Goal: Information Seeking & Learning: Learn about a topic

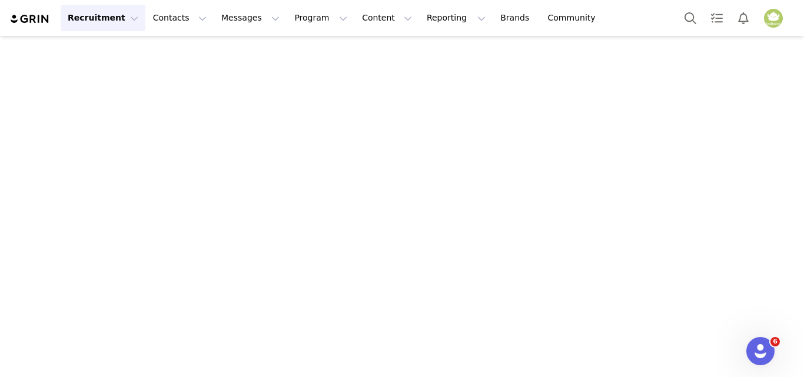
click at [101, 19] on button "Recruitment Recruitment" at bounding box center [103, 18] width 85 height 26
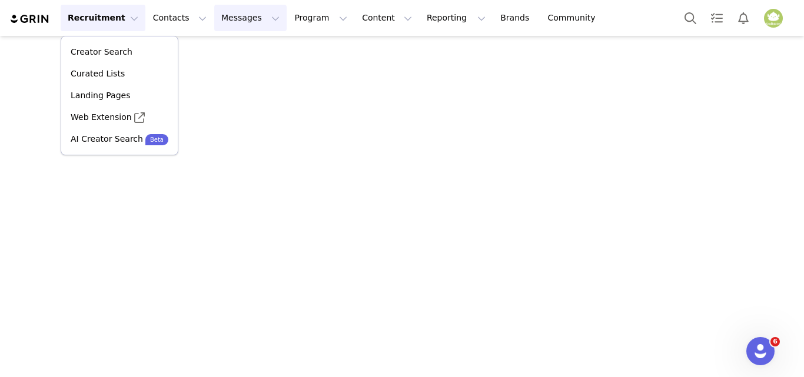
click at [214, 21] on button "Messages Messages" at bounding box center [250, 18] width 72 height 26
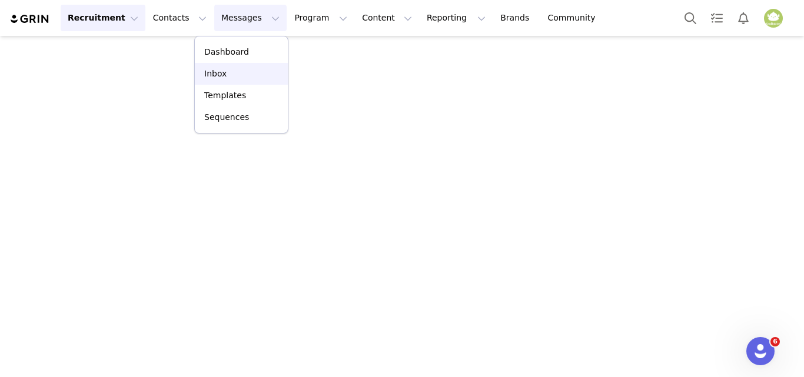
click at [227, 81] on link "Inbox" at bounding box center [241, 74] width 93 height 22
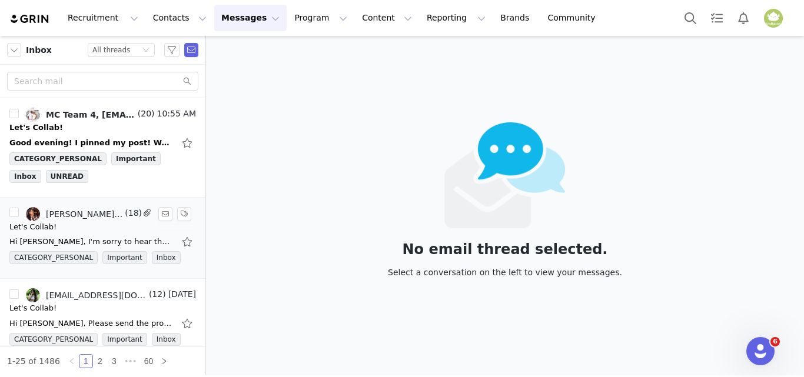
click at [83, 249] on div "Hi [PERSON_NAME], I'm sorry to hear that. We will just wait for your raw video.…" at bounding box center [102, 241] width 187 height 19
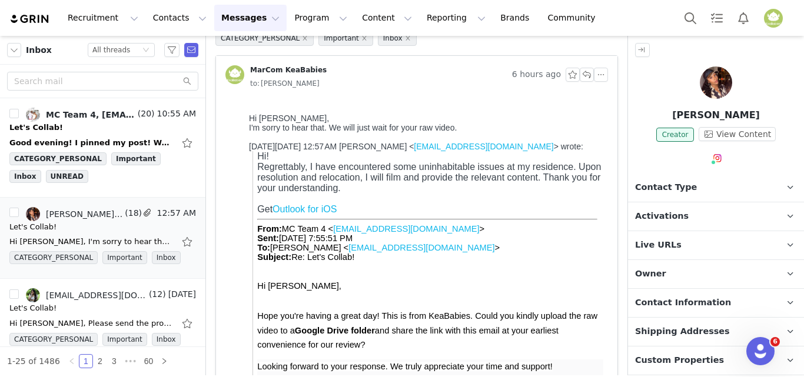
scroll to position [59, 0]
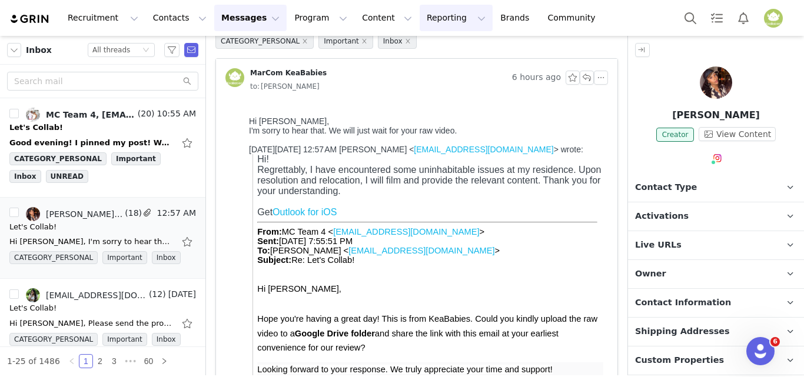
click at [420, 22] on button "Reporting Reporting" at bounding box center [456, 18] width 73 height 26
click at [390, 53] on p "Dashboard" at bounding box center [408, 52] width 45 height 12
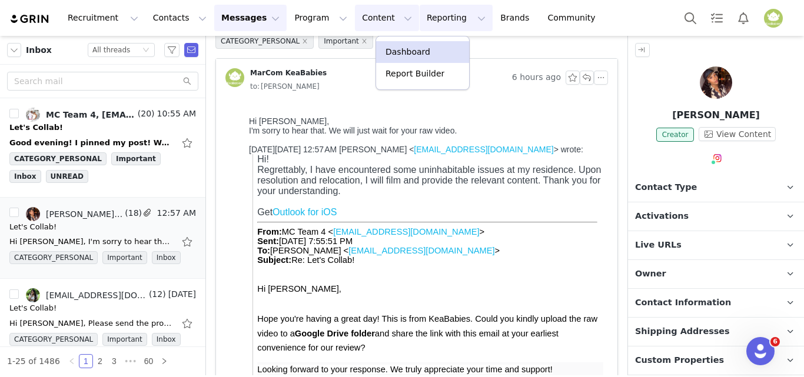
click at [355, 19] on button "Content Content" at bounding box center [387, 18] width 64 height 26
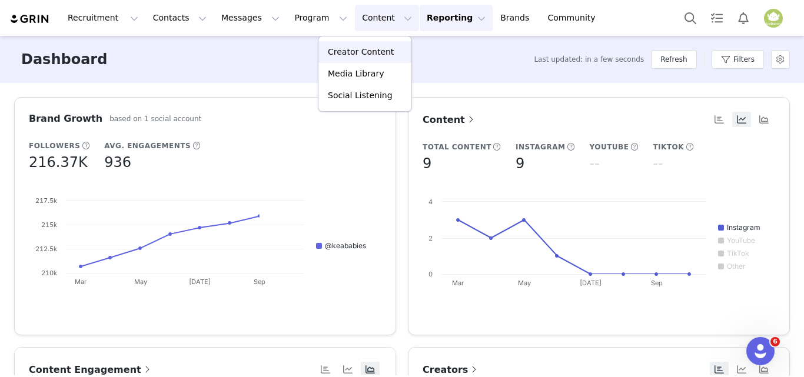
click at [344, 57] on p "Creator Content" at bounding box center [361, 52] width 66 height 12
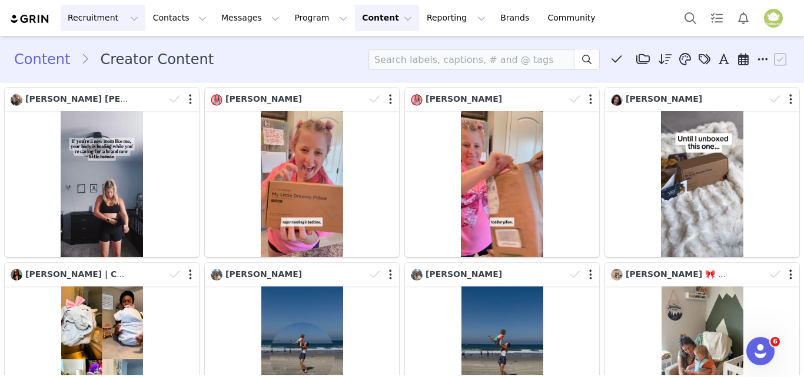
click at [91, 19] on button "Recruitment Recruitment" at bounding box center [103, 18] width 85 height 26
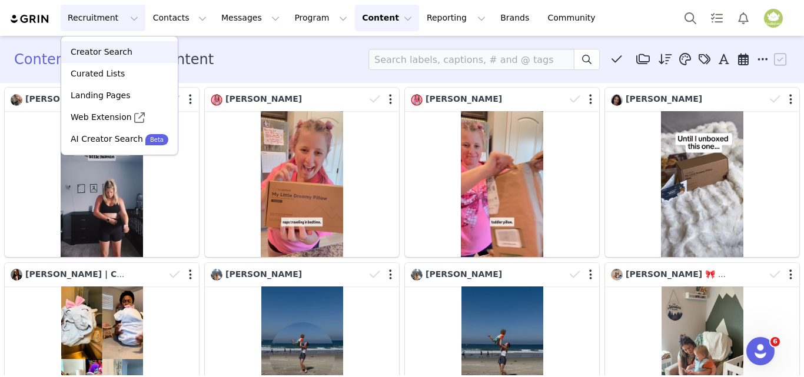
click at [124, 51] on p "Creator Search" at bounding box center [102, 52] width 62 height 12
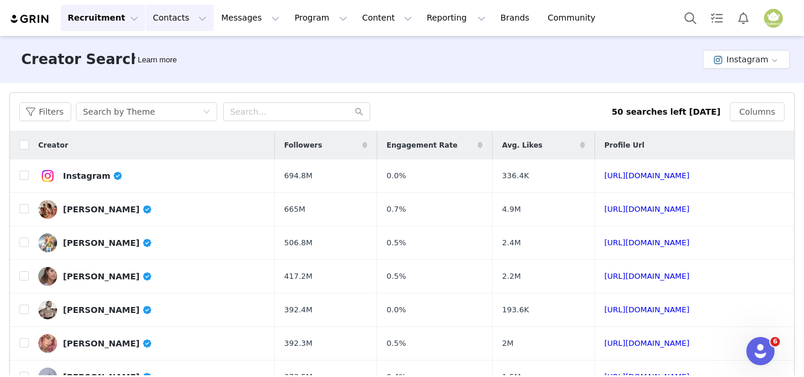
click at [161, 21] on button "Contacts Contacts" at bounding box center [180, 18] width 68 height 26
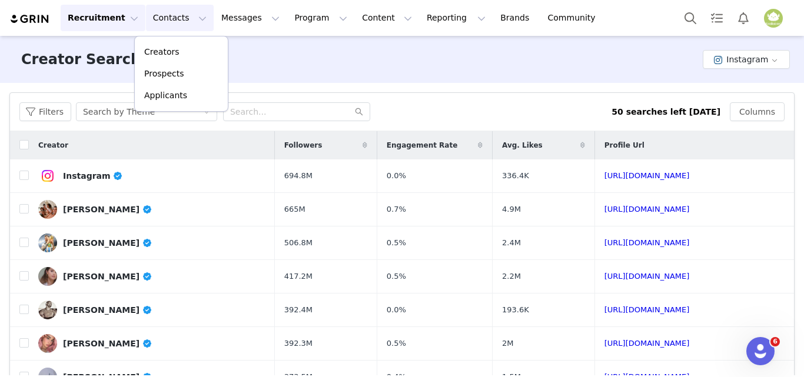
click at [113, 19] on button "Recruitment Recruitment" at bounding box center [103, 18] width 85 height 26
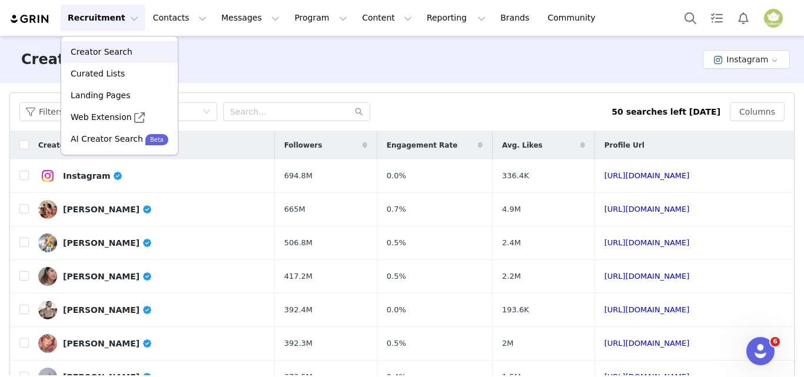
click at [100, 58] on link "Creator Search" at bounding box center [119, 52] width 117 height 22
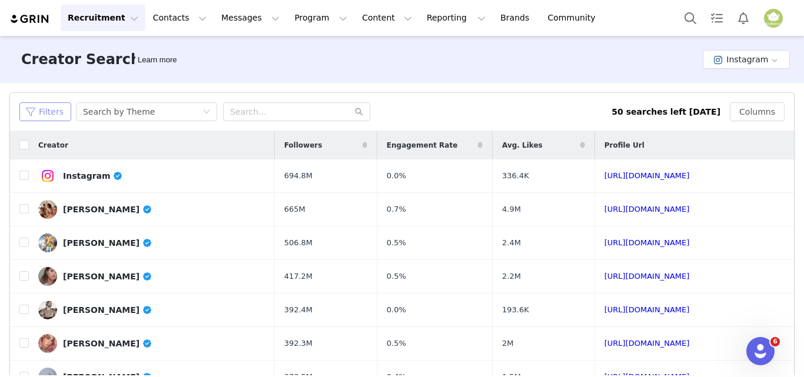
click at [59, 114] on button "Filters" at bounding box center [45, 111] width 52 height 19
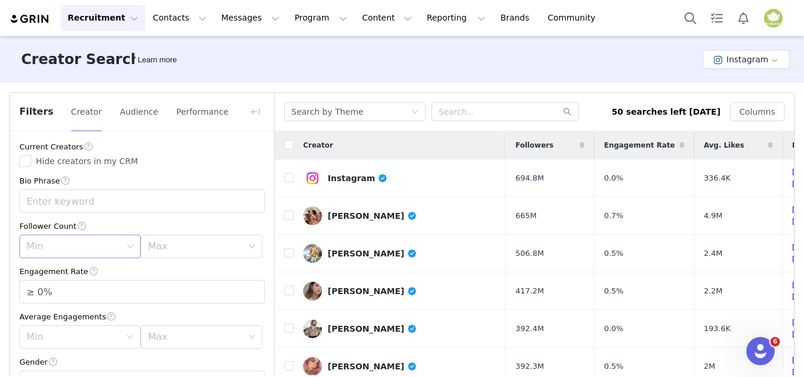
click at [97, 254] on div "Min" at bounding box center [75, 246] width 99 height 22
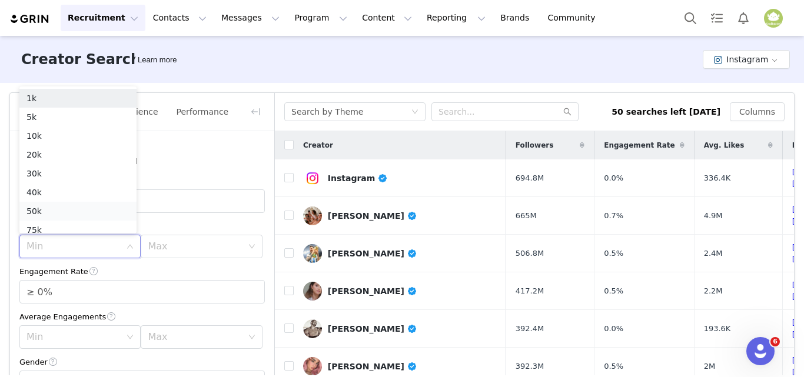
scroll to position [6, 0]
click at [65, 134] on li "10k" at bounding box center [77, 130] width 117 height 19
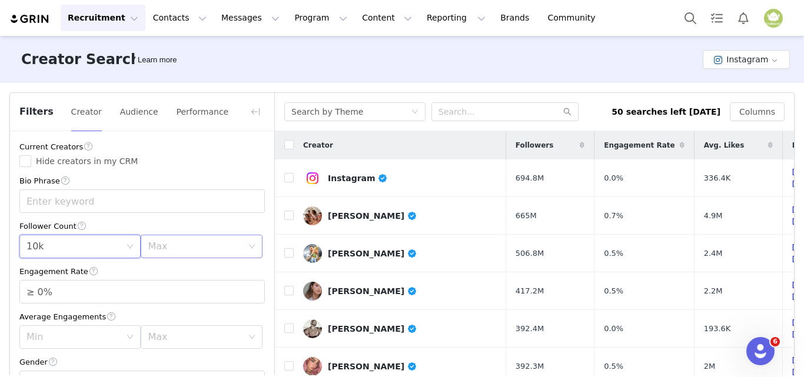
click at [178, 249] on div "Max" at bounding box center [195, 247] width 94 height 12
click at [180, 229] on li "75k" at bounding box center [195, 224] width 117 height 19
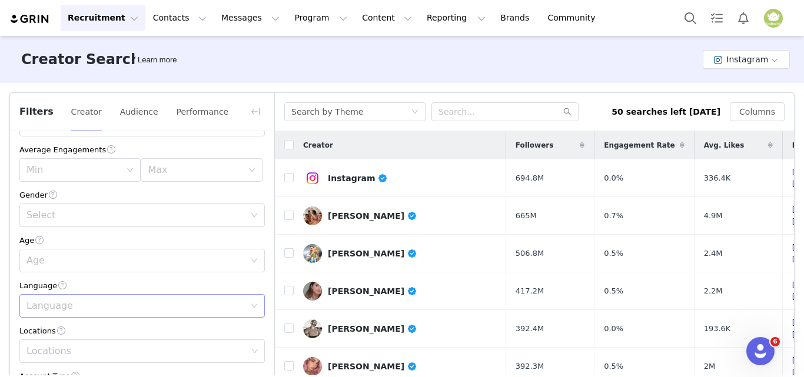
scroll to position [177, 0]
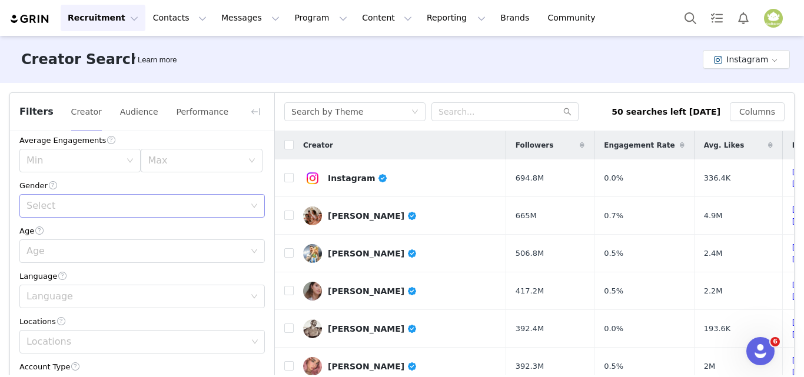
click at [68, 217] on div "Select" at bounding box center [138, 206] width 224 height 22
click at [58, 252] on li "[DEMOGRAPHIC_DATA]" at bounding box center [137, 251] width 237 height 19
click at [60, 298] on div "Language" at bounding box center [135, 297] width 218 height 12
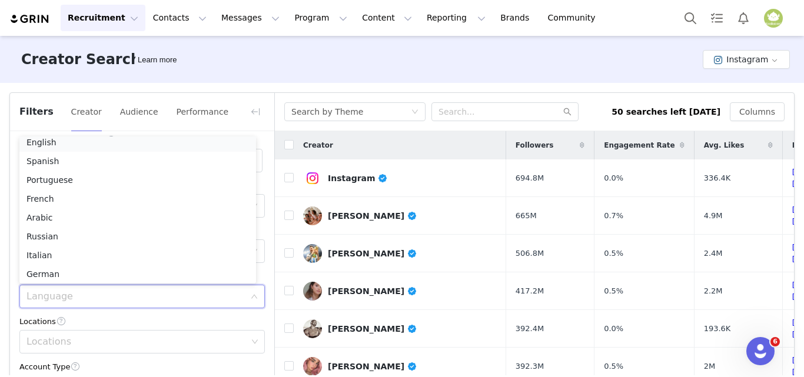
scroll to position [2, 0]
click at [54, 144] on li "English" at bounding box center [137, 146] width 237 height 19
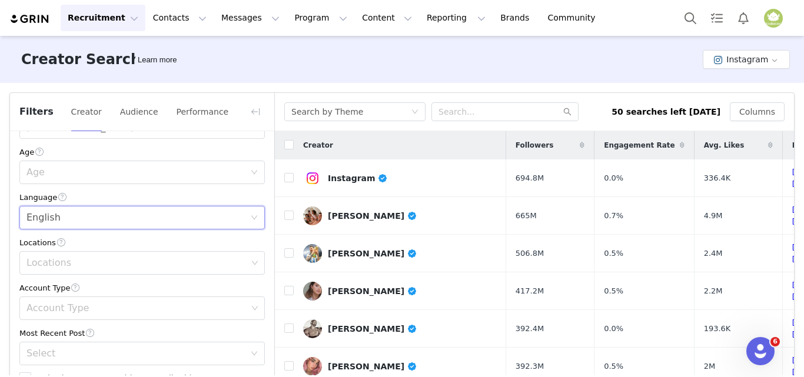
scroll to position [294, 0]
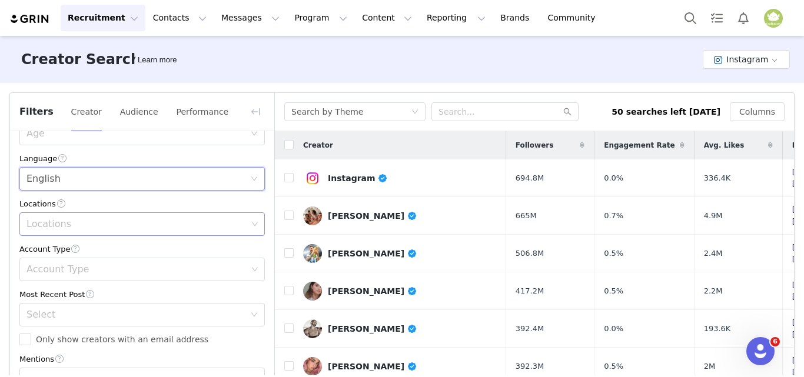
click at [55, 228] on div "Locations" at bounding box center [136, 224] width 221 height 12
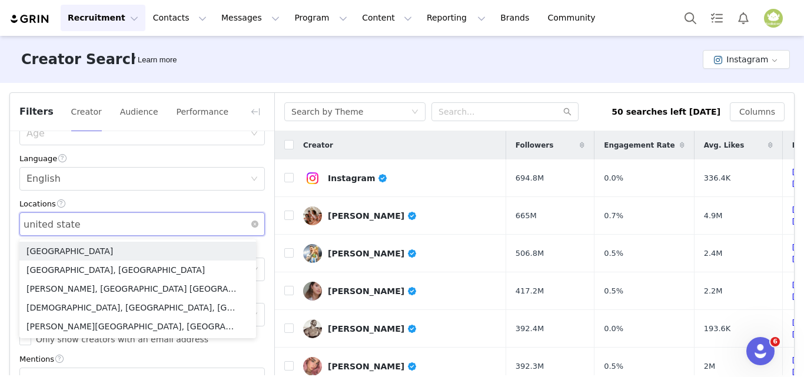
type input "[GEOGRAPHIC_DATA]"
click at [51, 250] on li "[GEOGRAPHIC_DATA]" at bounding box center [137, 251] width 237 height 19
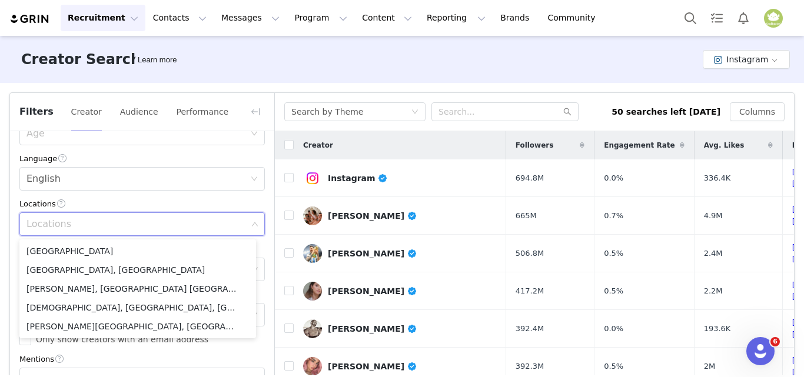
click at [92, 227] on div "Locations" at bounding box center [136, 224] width 221 height 12
click at [84, 248] on li "[GEOGRAPHIC_DATA]" at bounding box center [137, 251] width 237 height 19
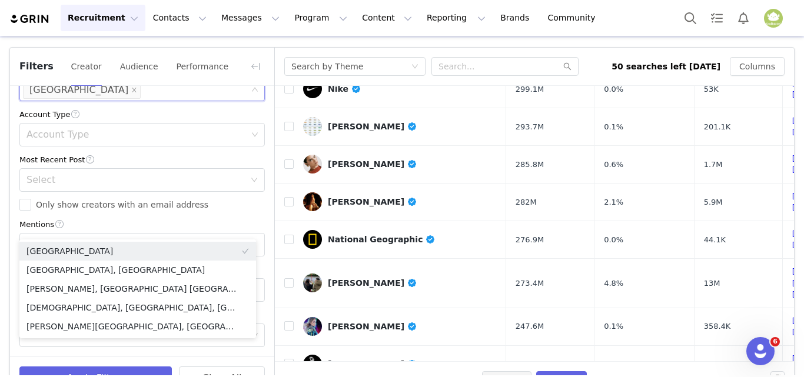
scroll to position [79, 0]
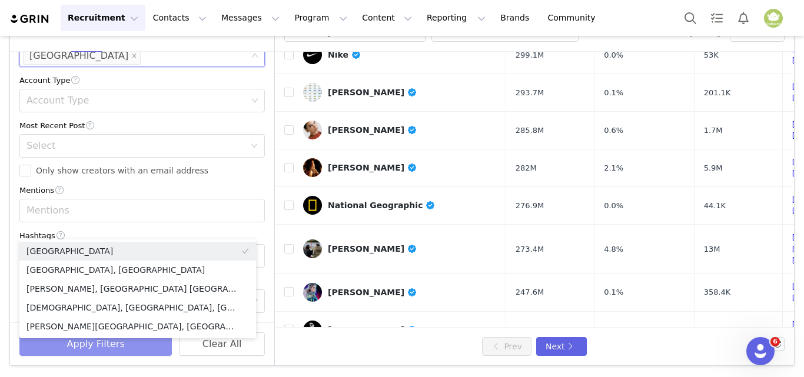
click at [97, 343] on button "Apply Filters" at bounding box center [95, 345] width 152 height 24
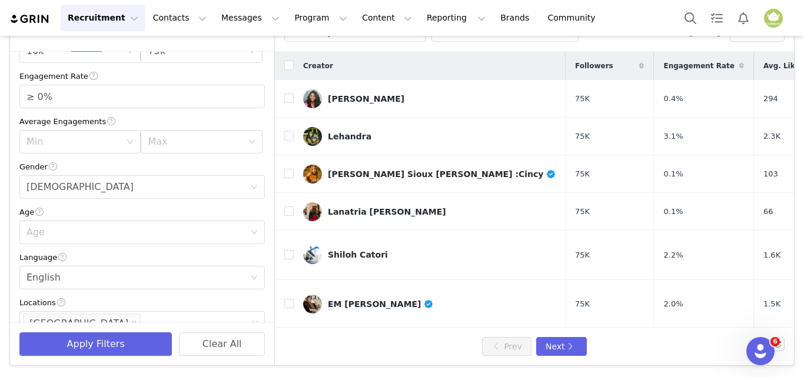
scroll to position [0, 0]
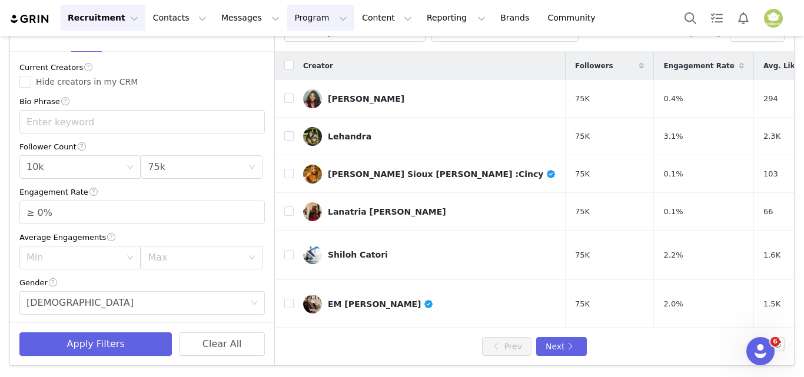
click at [287, 24] on button "Program Program" at bounding box center [320, 18] width 67 height 26
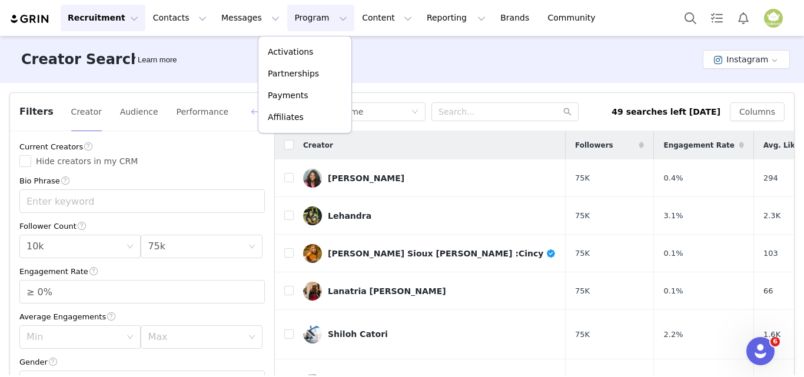
click at [248, 113] on button "button" at bounding box center [255, 111] width 19 height 19
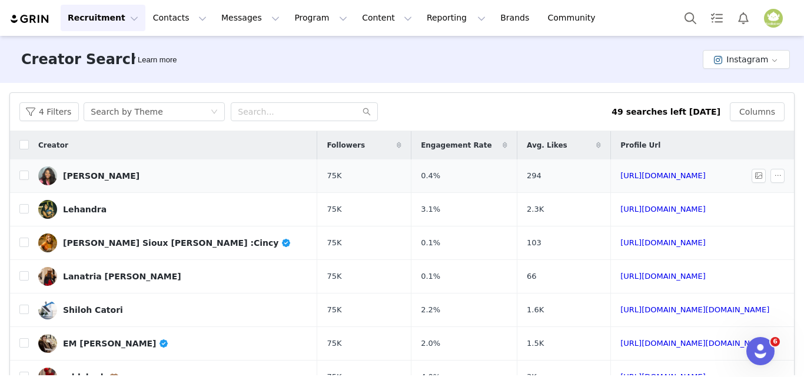
click at [104, 177] on div "[PERSON_NAME]" at bounding box center [101, 175] width 77 height 9
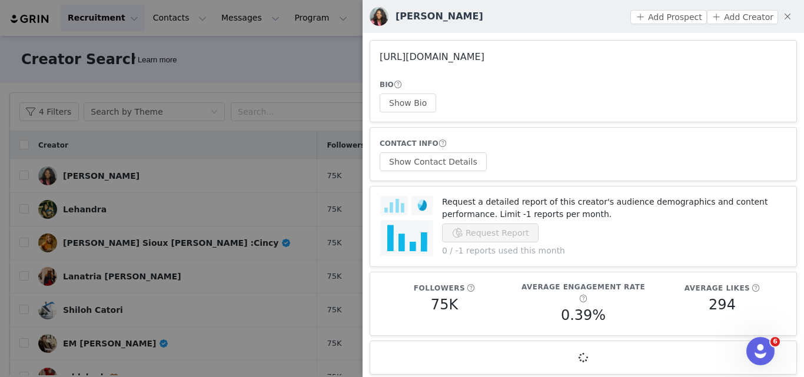
click at [467, 60] on link "[URL][DOMAIN_NAME]" at bounding box center [432, 56] width 105 height 11
click at [296, 107] on div at bounding box center [402, 188] width 804 height 377
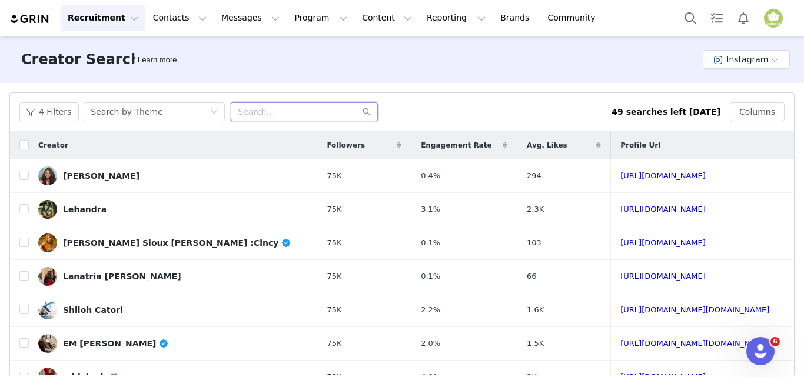
click at [295, 111] on input "text" at bounding box center [304, 111] width 147 height 19
type input "mom"
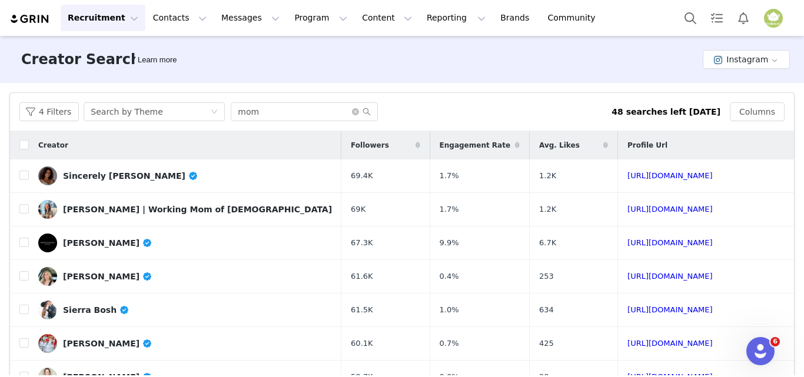
click at [112, 179] on div "Sincerely [PERSON_NAME]" at bounding box center [130, 175] width 135 height 9
click at [48, 174] on img at bounding box center [47, 176] width 19 height 19
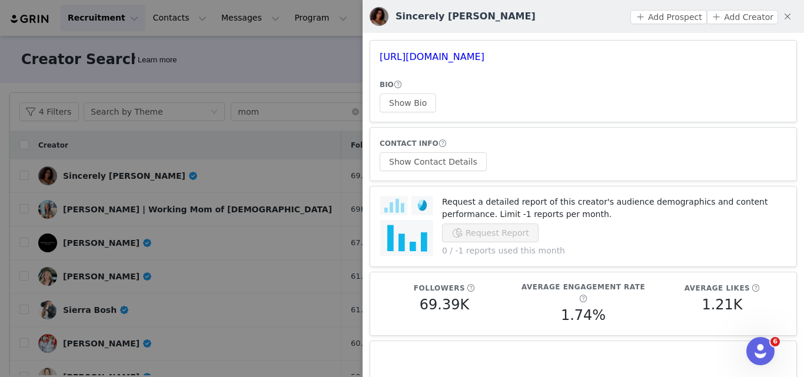
click at [112, 208] on div at bounding box center [402, 188] width 804 height 377
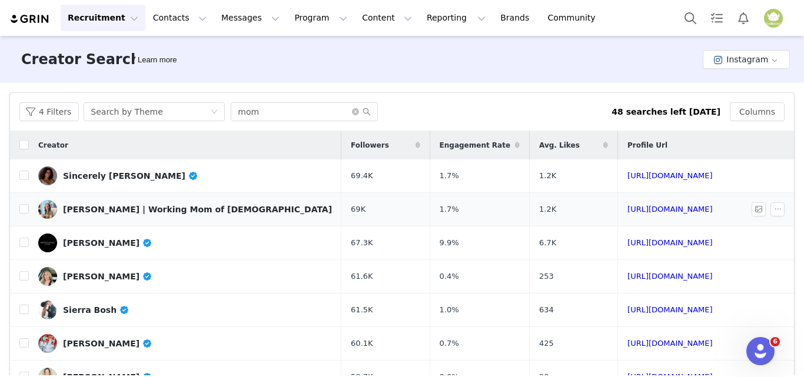
click at [99, 211] on div "[PERSON_NAME] | Working Mom of [DEMOGRAPHIC_DATA]" at bounding box center [197, 209] width 269 height 9
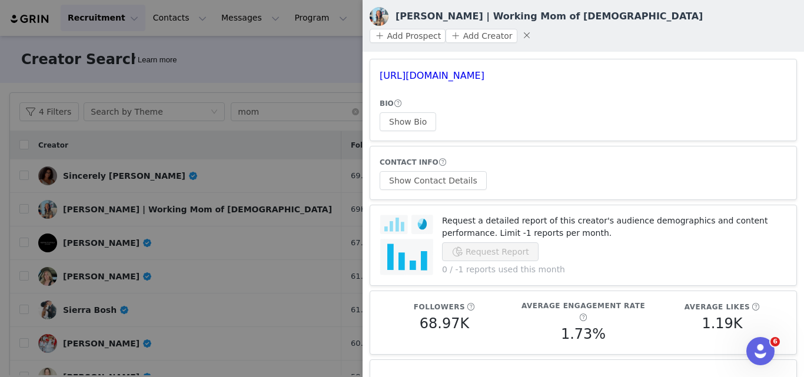
click at [118, 242] on div at bounding box center [402, 188] width 804 height 377
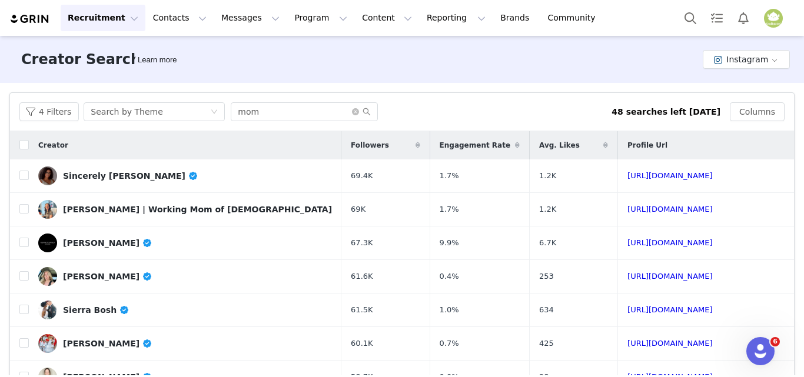
click at [117, 242] on div "[PERSON_NAME]" at bounding box center [107, 242] width 89 height 9
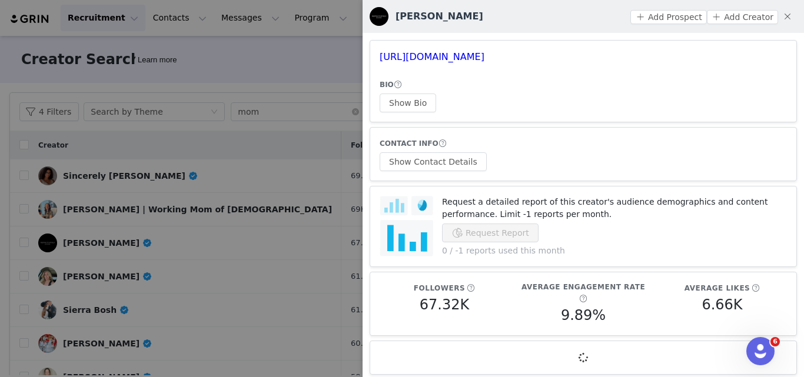
click at [96, 273] on div at bounding box center [402, 188] width 804 height 377
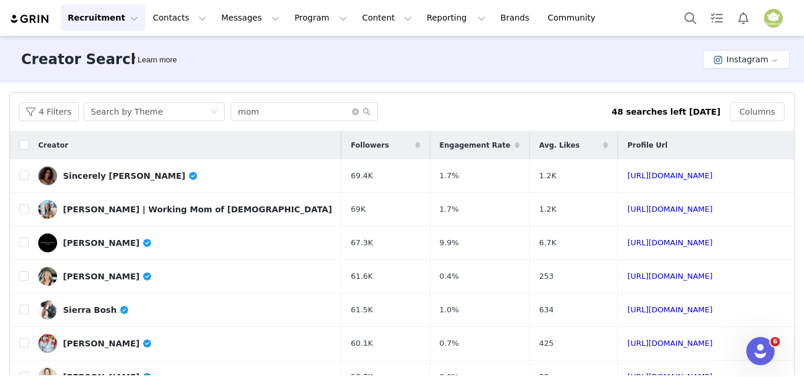
click at [97, 273] on div "[PERSON_NAME]" at bounding box center [107, 276] width 89 height 9
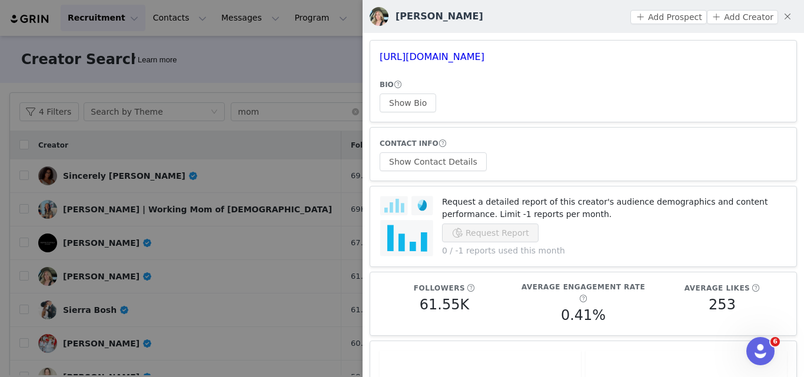
click at [94, 308] on div at bounding box center [402, 188] width 804 height 377
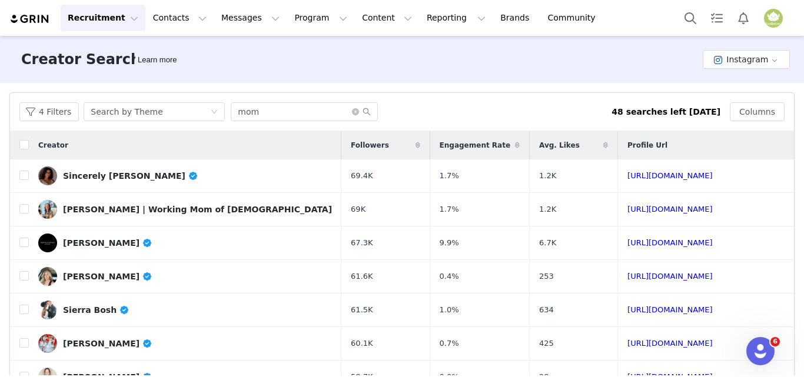
click at [94, 314] on div "Sierra Bosh" at bounding box center [96, 309] width 67 height 9
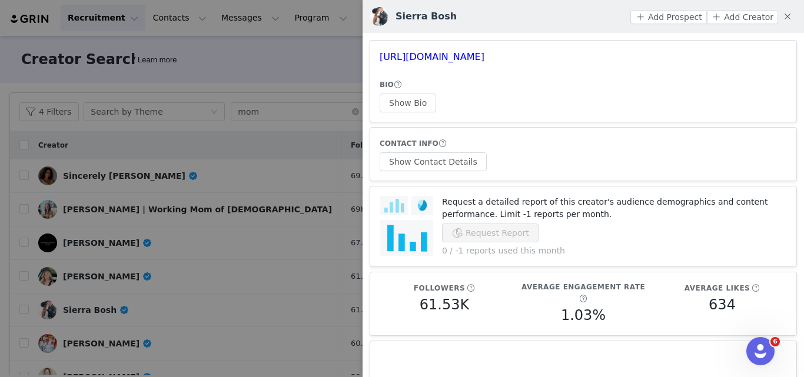
click at [55, 115] on div at bounding box center [402, 188] width 804 height 377
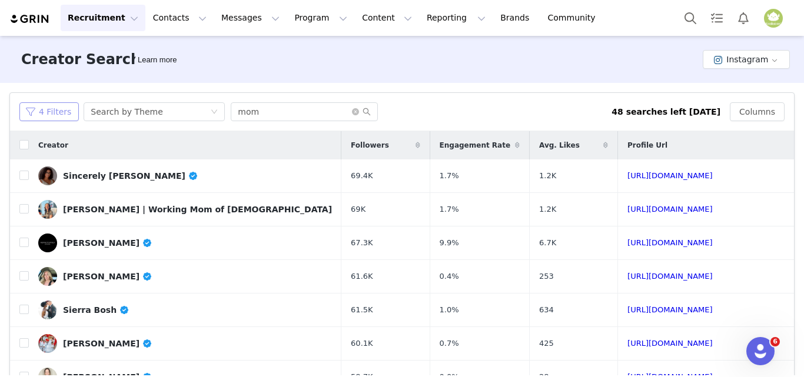
click at [55, 115] on button "4 Filters" at bounding box center [48, 111] width 59 height 19
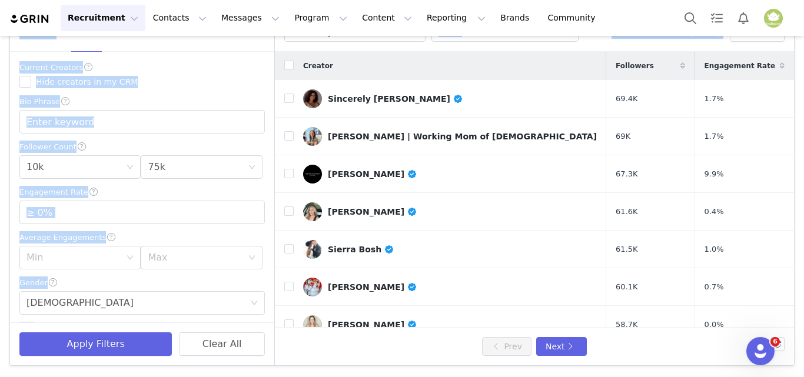
drag, startPoint x: 301, startPoint y: 65, endPoint x: 308, endPoint y: 34, distance: 32.1
click at [308, 35] on div "Recruitment Recruitment Creator Search Curated Lists Landing Pages Web Extensio…" at bounding box center [402, 188] width 804 height 377
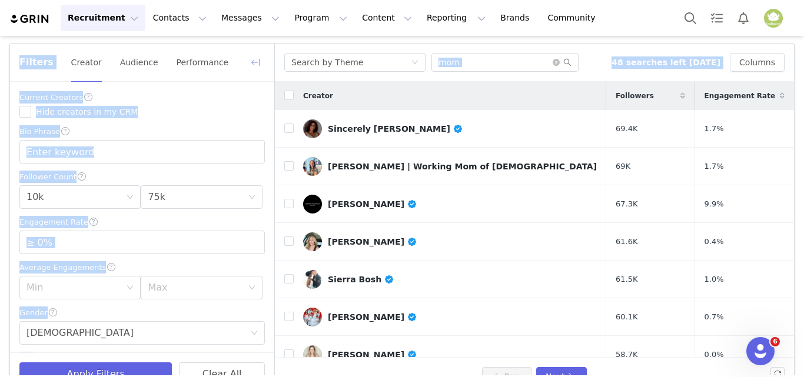
click at [257, 60] on button "button" at bounding box center [255, 62] width 19 height 19
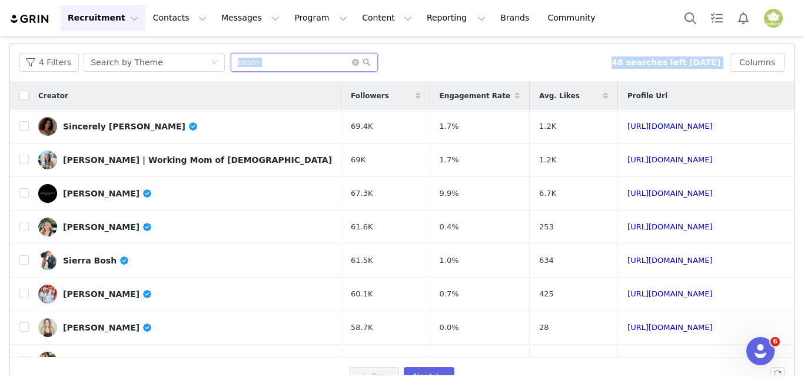
click at [263, 65] on input "mom" at bounding box center [304, 62] width 147 height 19
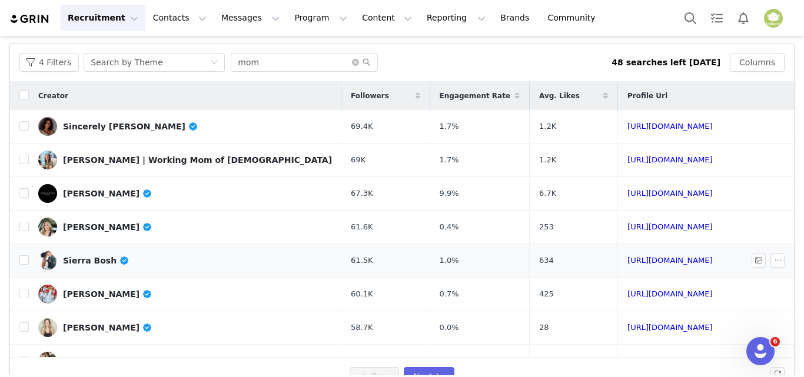
click at [94, 260] on div "Sierra Bosh" at bounding box center [96, 260] width 67 height 9
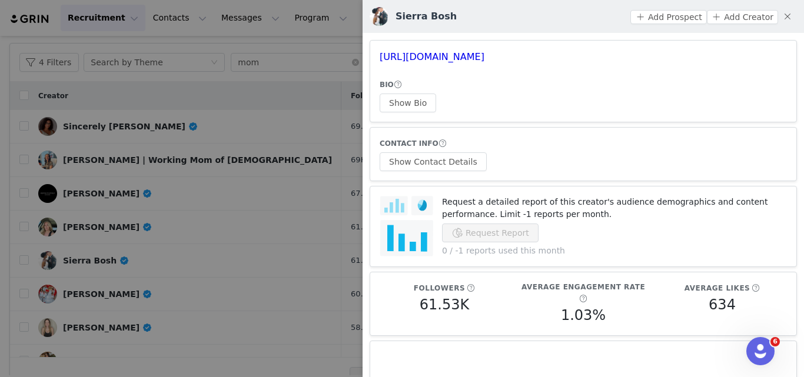
click at [108, 305] on div at bounding box center [402, 188] width 804 height 377
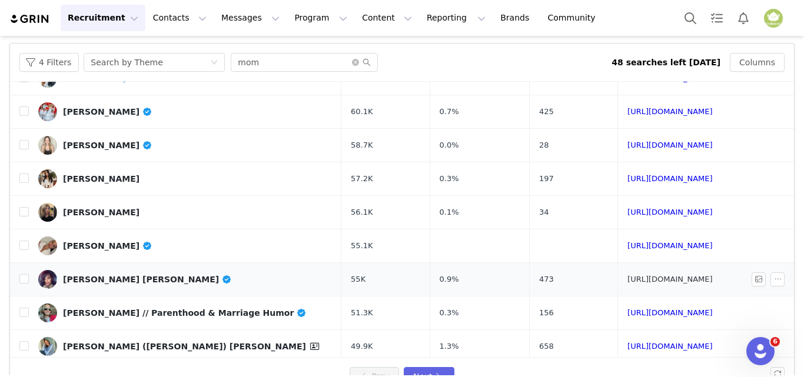
scroll to position [177, 0]
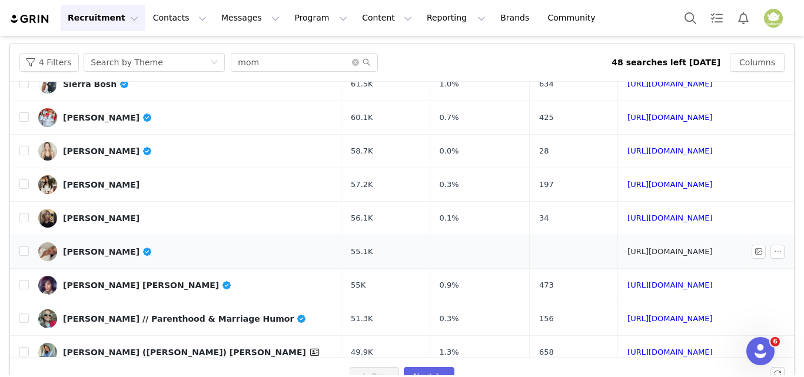
drag, startPoint x: 78, startPoint y: 222, endPoint x: 654, endPoint y: 254, distance: 577.1
click at [118, 251] on div "[PERSON_NAME]" at bounding box center [107, 251] width 89 height 9
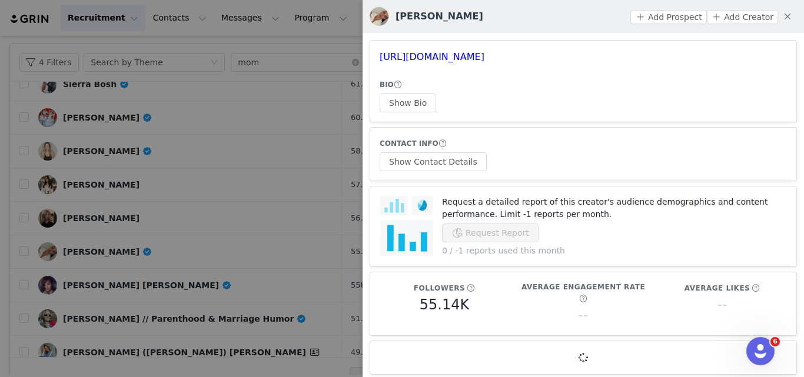
click at [542, 170] on div "CONTACT INFO Show Contact Details" at bounding box center [583, 154] width 407 height 34
click at [103, 304] on div at bounding box center [402, 188] width 804 height 377
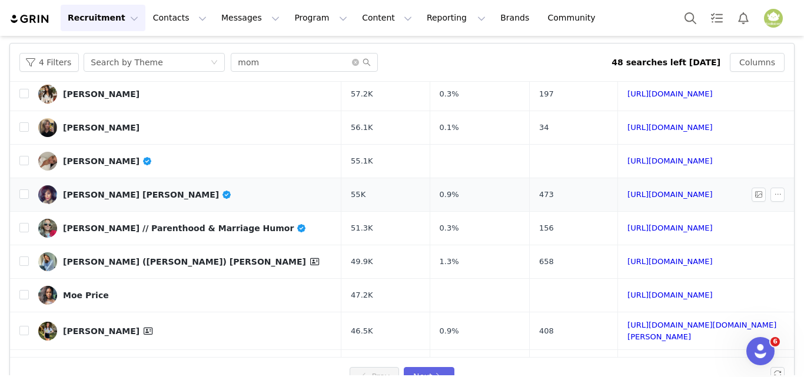
scroll to position [353, 0]
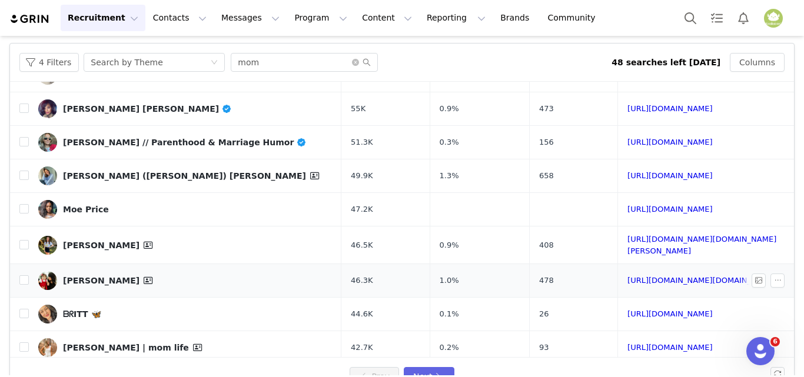
click at [150, 278] on link "[PERSON_NAME]" at bounding box center [185, 280] width 294 height 19
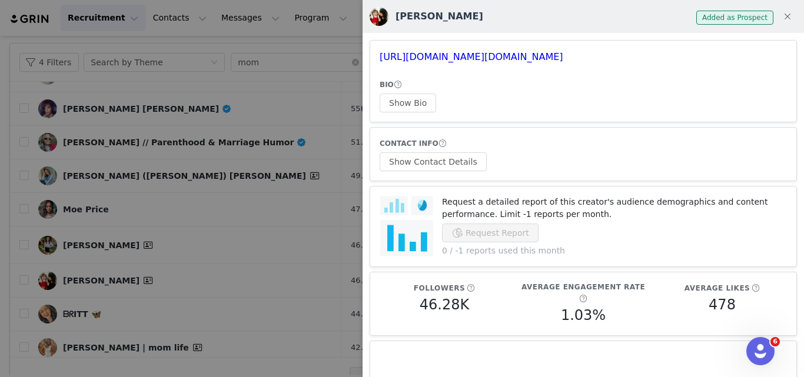
click at [487, 165] on div "CONTACT INFO Show Contact Details" at bounding box center [583, 154] width 407 height 34
click at [184, 272] on div at bounding box center [402, 188] width 804 height 377
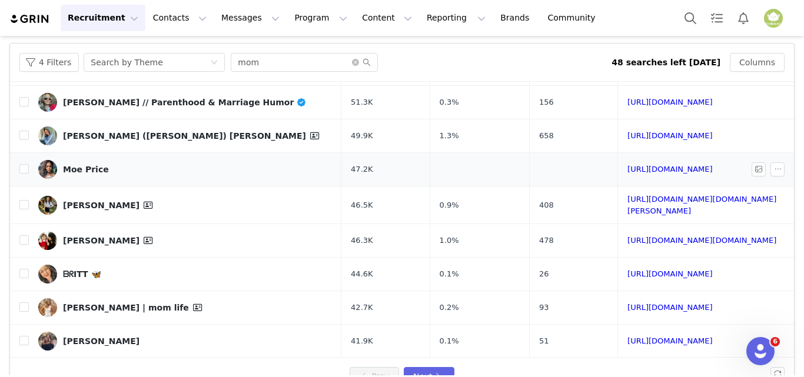
scroll to position [423, 0]
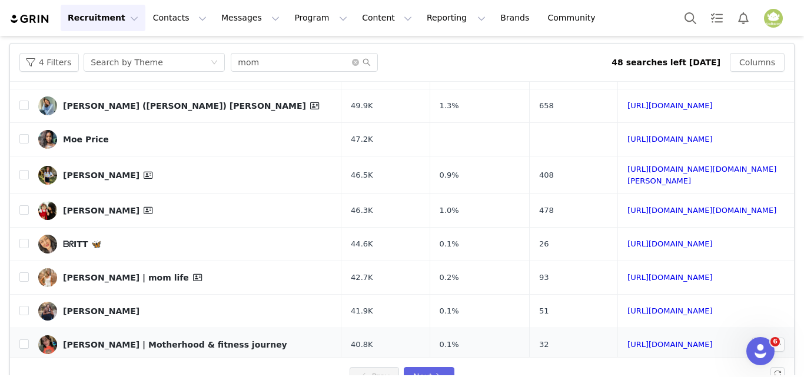
click at [96, 340] on div "[PERSON_NAME] | Motherhood & fitness journey" at bounding box center [175, 344] width 224 height 9
click at [52, 335] on link "[PERSON_NAME] | Motherhood & fitness journey" at bounding box center [185, 344] width 294 height 19
drag, startPoint x: 117, startPoint y: 340, endPoint x: 47, endPoint y: 344, distance: 70.2
click at [47, 344] on img at bounding box center [47, 344] width 19 height 19
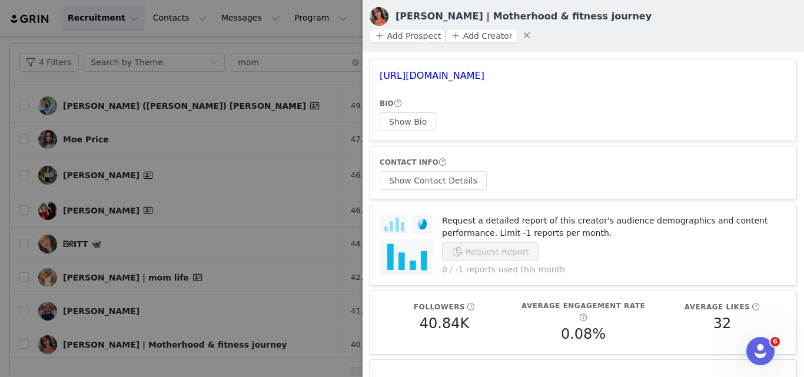
click at [296, 308] on div at bounding box center [402, 188] width 804 height 377
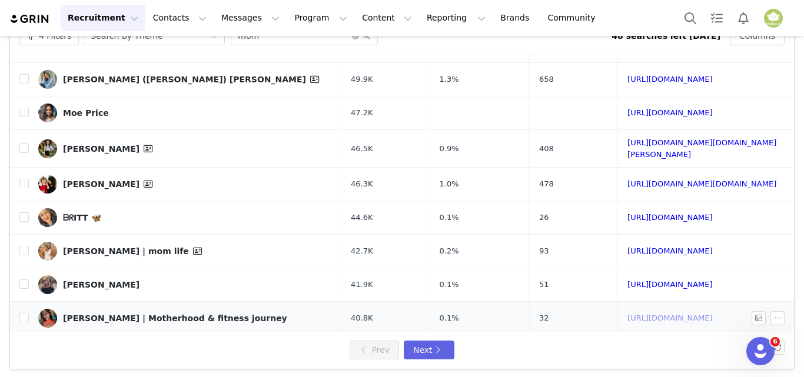
scroll to position [79, 0]
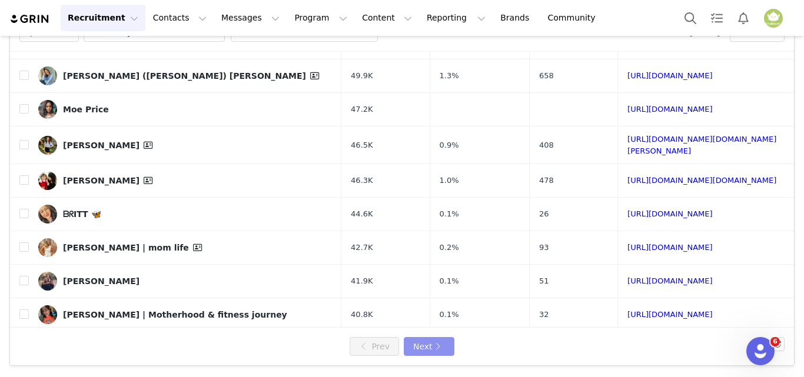
click at [411, 354] on button "Next" at bounding box center [429, 346] width 51 height 19
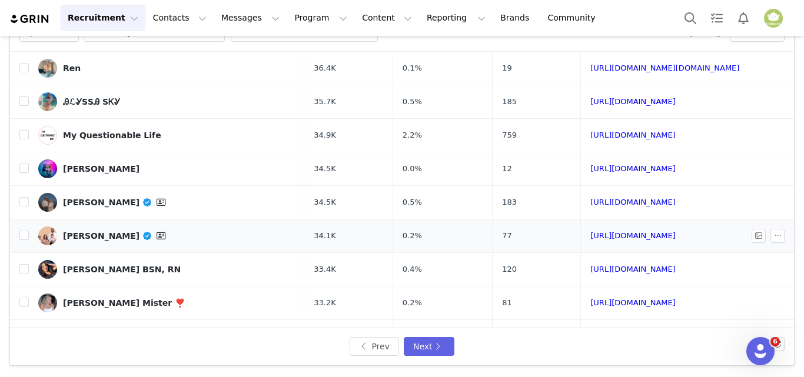
scroll to position [177, 0]
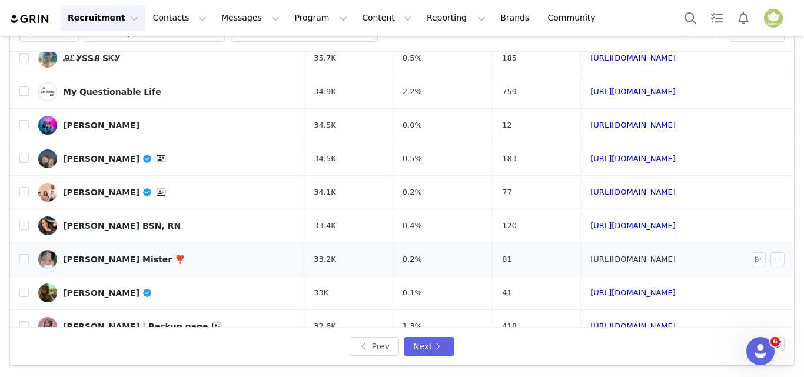
drag, startPoint x: 98, startPoint y: 251, endPoint x: 610, endPoint y: 258, distance: 512.7
click at [676, 189] on link "[URL][DOMAIN_NAME]" at bounding box center [632, 192] width 85 height 9
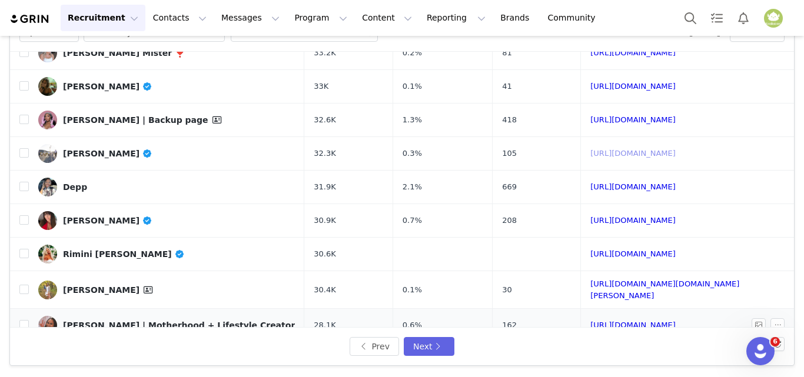
scroll to position [423, 0]
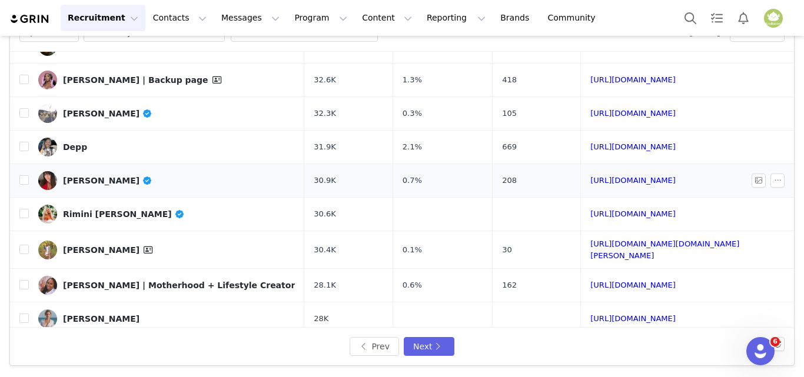
click at [541, 178] on td "208" at bounding box center [537, 181] width 88 height 34
click at [423, 343] on button "Next" at bounding box center [429, 346] width 51 height 19
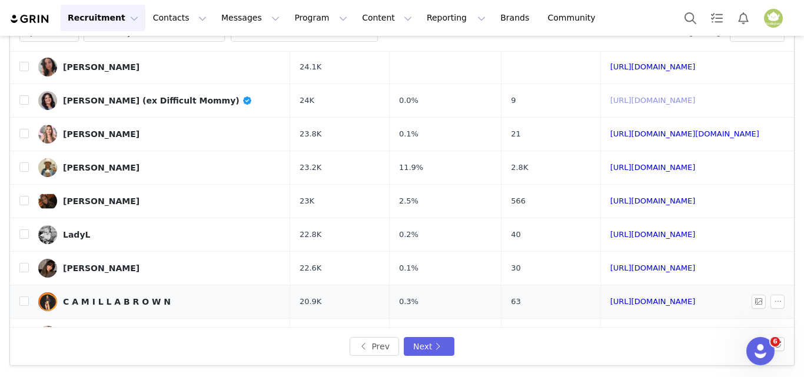
scroll to position [235, 0]
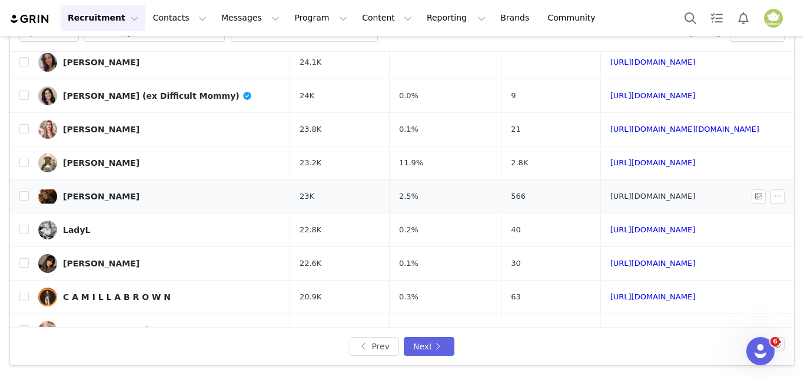
drag, startPoint x: 617, startPoint y: 202, endPoint x: 652, endPoint y: 197, distance: 35.7
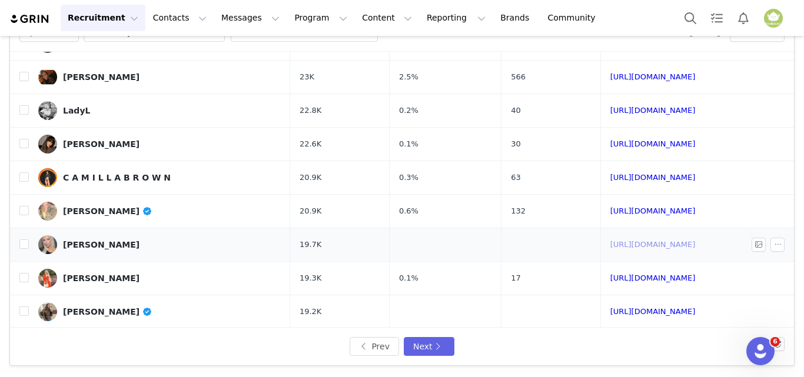
scroll to position [423, 0]
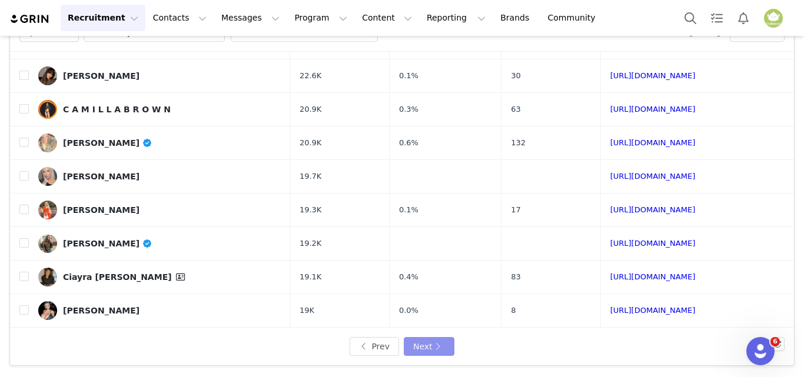
click at [433, 347] on button "Next" at bounding box center [429, 346] width 51 height 19
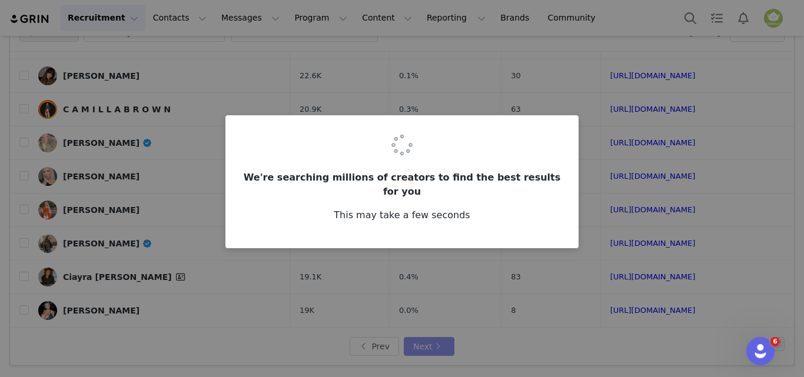
scroll to position [0, 0]
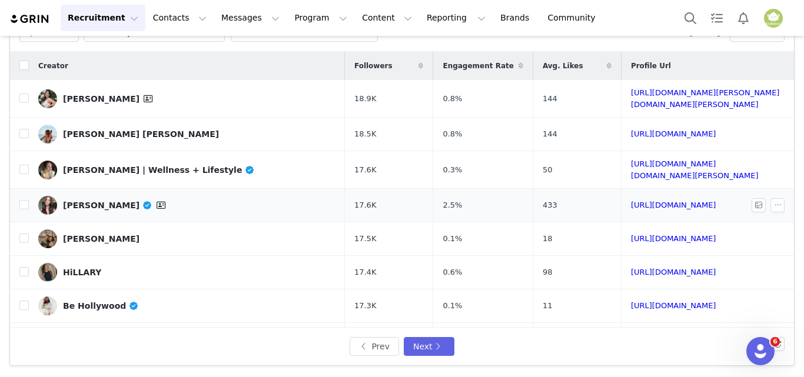
click at [569, 204] on td "433" at bounding box center [577, 206] width 88 height 34
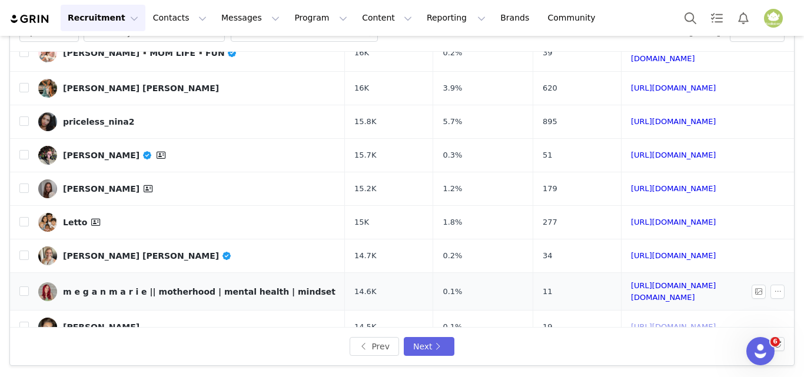
scroll to position [423, 0]
click at [427, 340] on button "Next" at bounding box center [429, 346] width 51 height 19
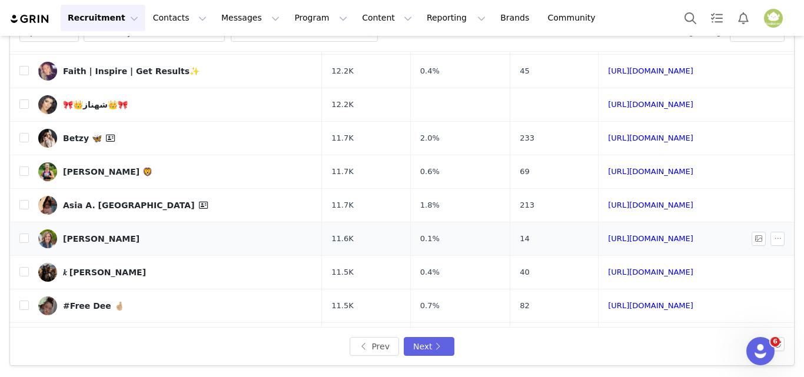
scroll to position [364, 0]
click at [422, 348] on button "Next" at bounding box center [429, 346] width 51 height 19
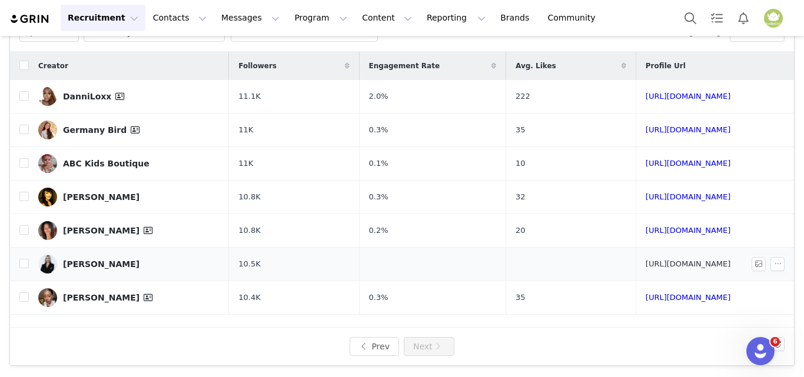
scroll to position [79, 0]
click at [105, 19] on button "Recruitment Recruitment" at bounding box center [103, 18] width 85 height 26
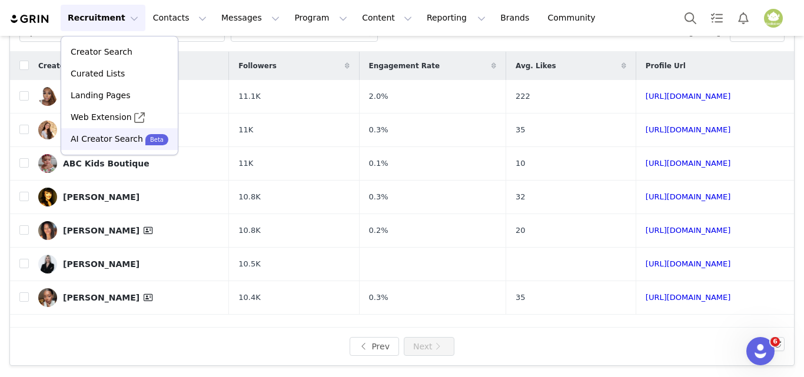
click at [131, 138] on p "AI Creator Search" at bounding box center [107, 139] width 72 height 12
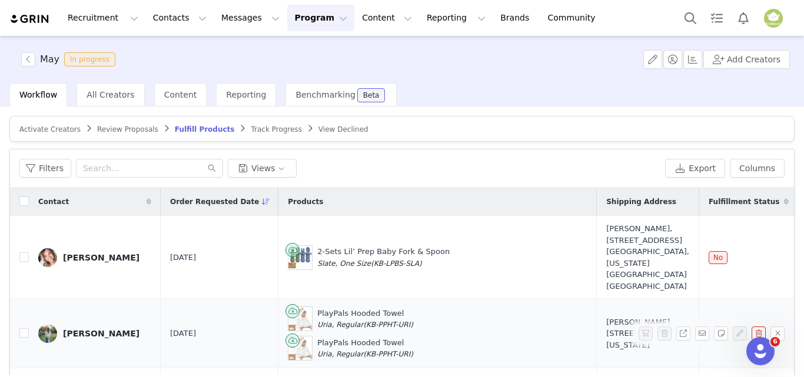
scroll to position [0, 584]
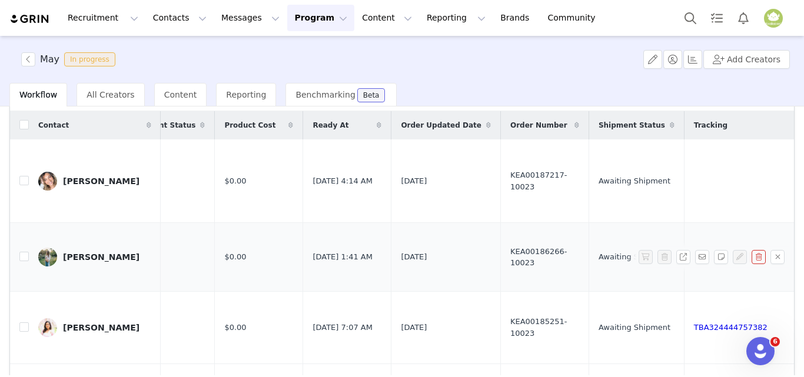
click at [694, 252] on link "TBA324603977092" at bounding box center [731, 256] width 74 height 9
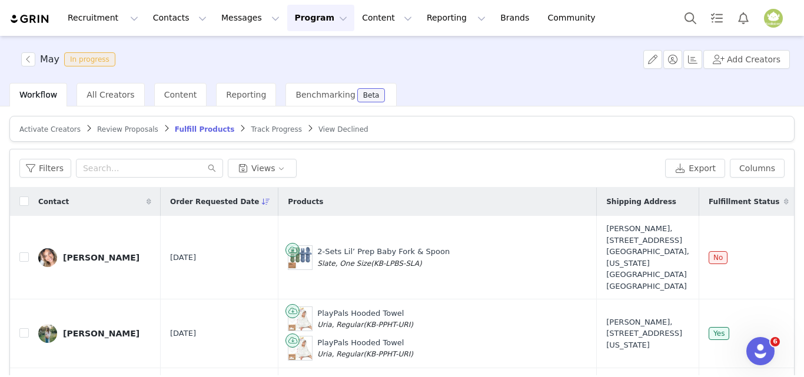
scroll to position [0, 584]
